Goal: Navigation & Orientation: Find specific page/section

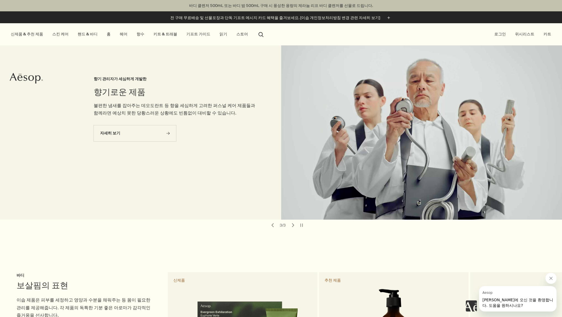
click at [60, 36] on link "스킨 케어" at bounding box center [60, 33] width 19 height 7
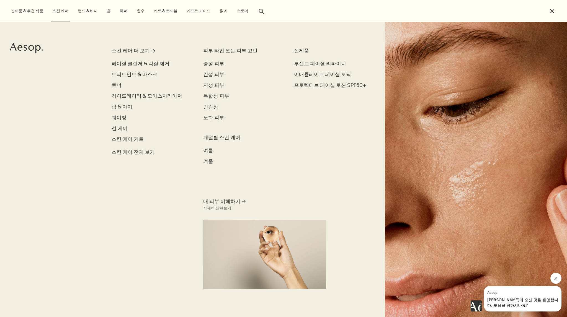
click at [141, 205] on div "스킨 케어 더 보기 rightArrow 페이셜 클렌저 & 각질 제거 트리트먼트 & 마스크 토너 하이드레이터 & 모이스처라이저 립 & 아이 쉐이…" at bounding box center [157, 176] width 92 height 259
click at [126, 51] on div "스킨 케어 더 보기" at bounding box center [130, 50] width 38 height 7
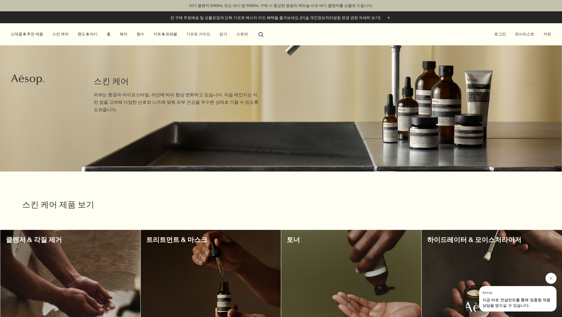
click at [90, 35] on link "핸드 & 바디" at bounding box center [88, 33] width 22 height 7
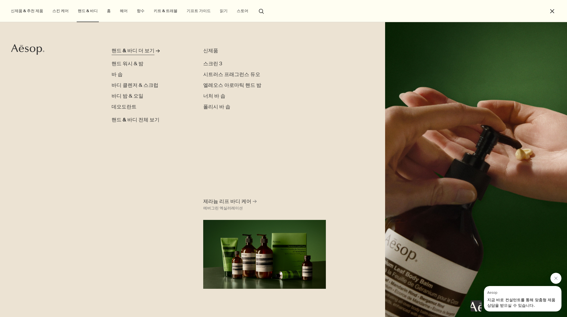
click at [128, 47] on div "핸드 & 바디 더 보기" at bounding box center [132, 50] width 43 height 7
click at [128, 48] on div "핸드 & 바디 더 보기" at bounding box center [132, 50] width 43 height 7
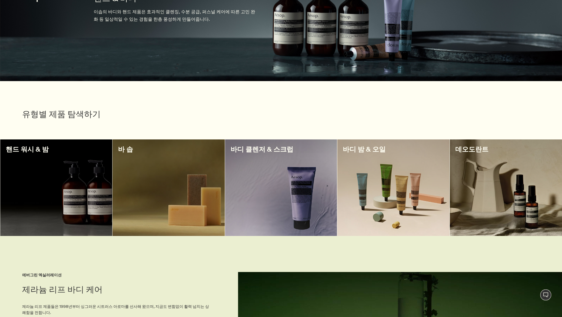
click at [143, 135] on div "유형별 제품 탐색하기 핸드 워시 & 밤 바 솝 바디 클렌저 & 스크럽 바디 밤 & 오일 데오도란트" at bounding box center [281, 158] width 562 height 155
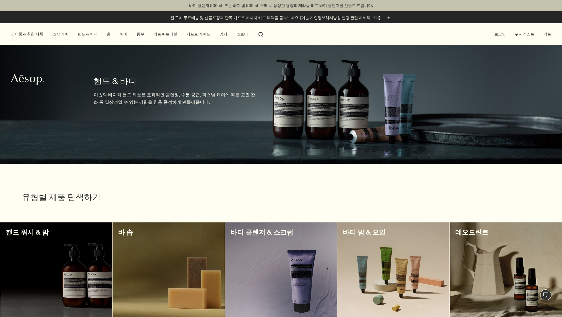
click at [119, 35] on link "헤어" at bounding box center [124, 33] width 10 height 7
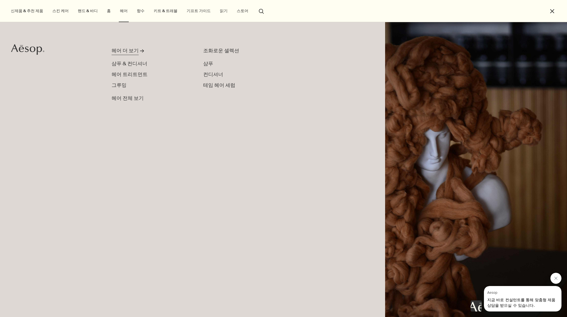
click at [121, 48] on div "헤어 더 보기" at bounding box center [124, 50] width 27 height 7
